Goal: Task Accomplishment & Management: Complete application form

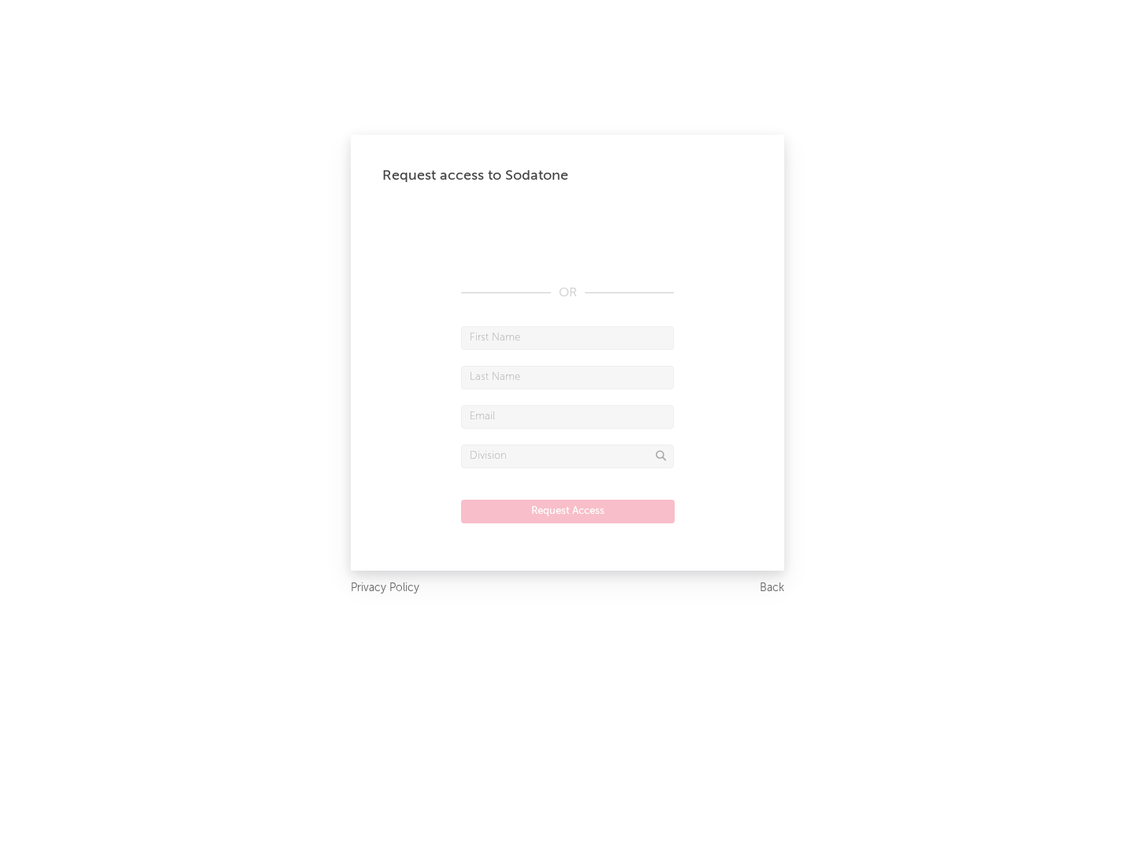
click at [568, 337] on input "text" at bounding box center [567, 338] width 213 height 24
type input "[PERSON_NAME]"
click at [568, 377] on input "text" at bounding box center [567, 378] width 213 height 24
type input "[PERSON_NAME]"
click at [568, 416] on input "text" at bounding box center [567, 417] width 213 height 24
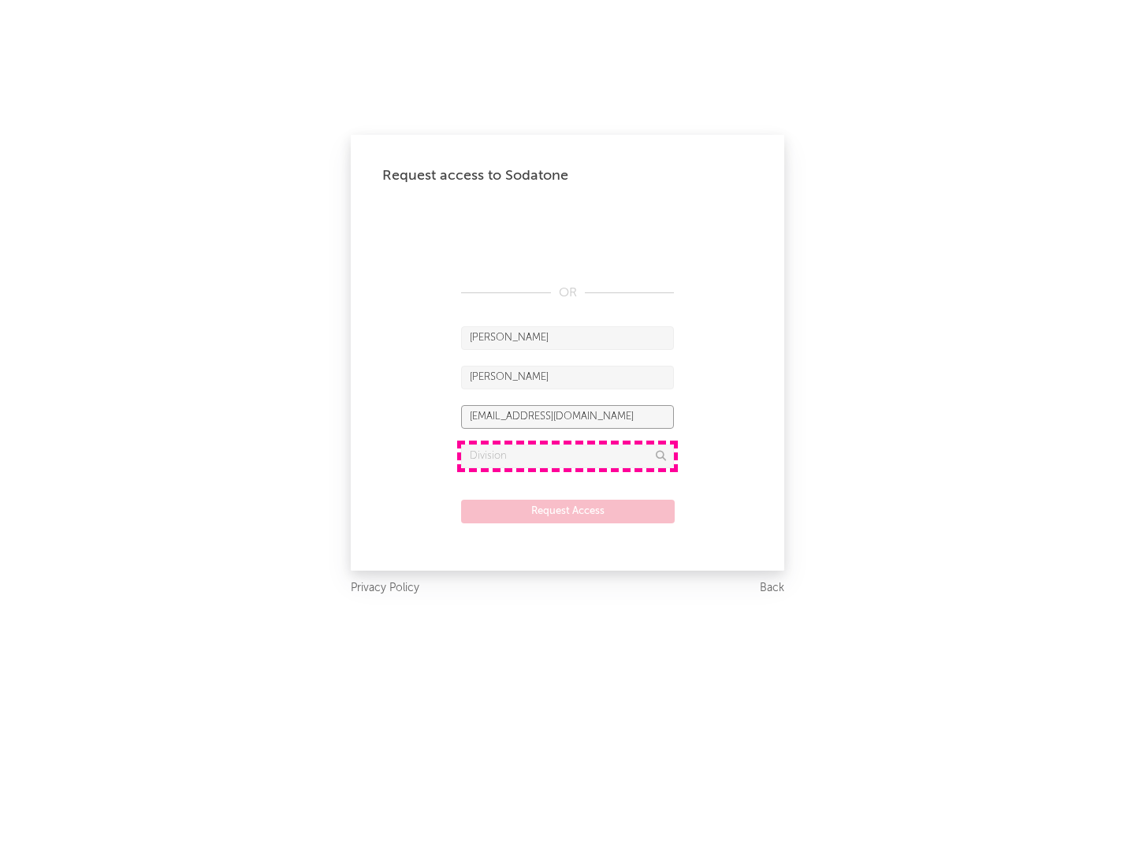
type input "[EMAIL_ADDRESS][DOMAIN_NAME]"
click at [568, 456] on input "text" at bounding box center [567, 457] width 213 height 24
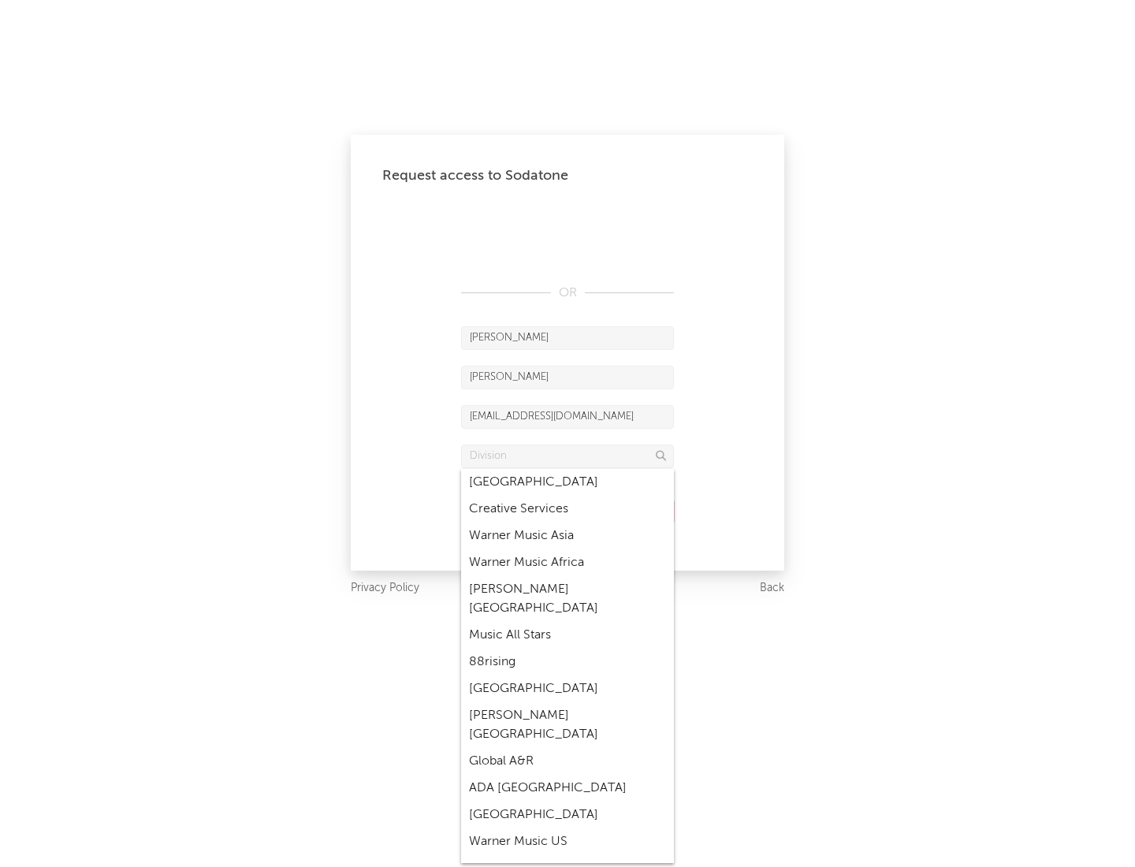
click at [568, 622] on div "Music All Stars" at bounding box center [567, 635] width 213 height 27
type input "Music All Stars"
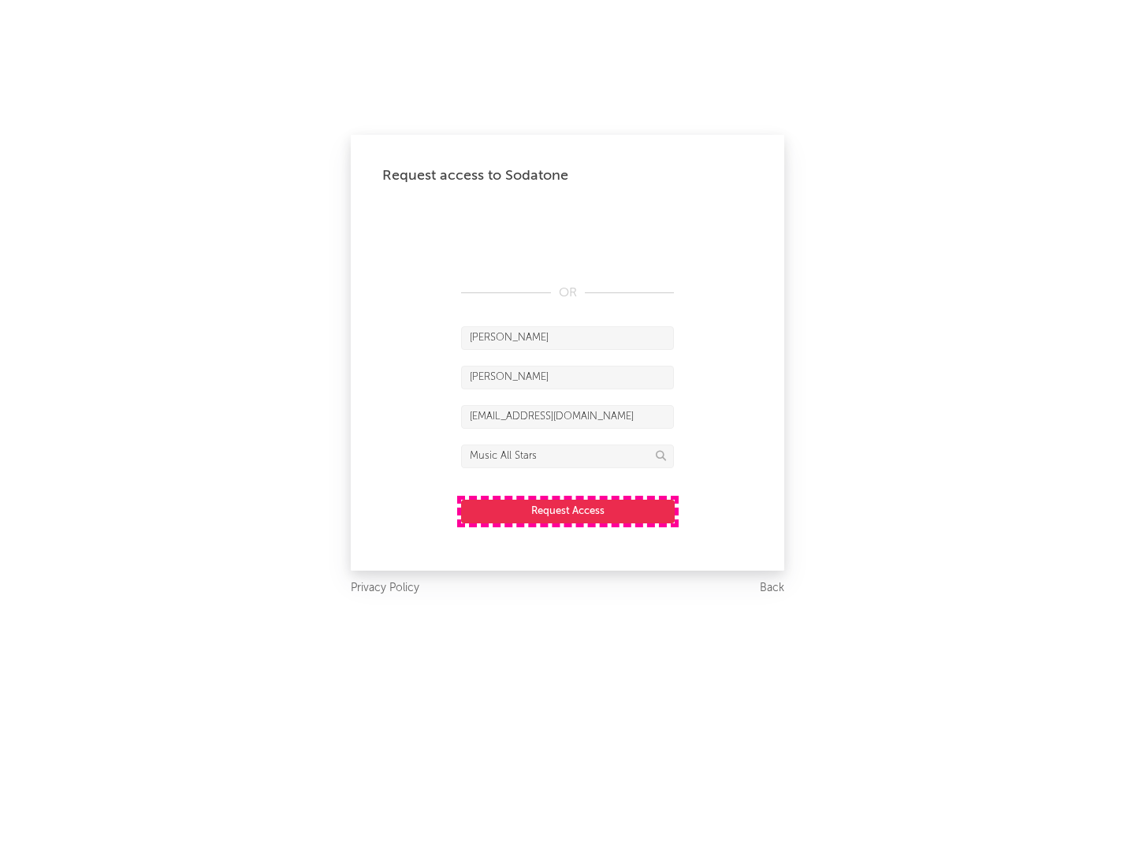
click at [568, 511] on button "Request Access" at bounding box center [568, 512] width 214 height 24
